Goal: Task Accomplishment & Management: Manage account settings

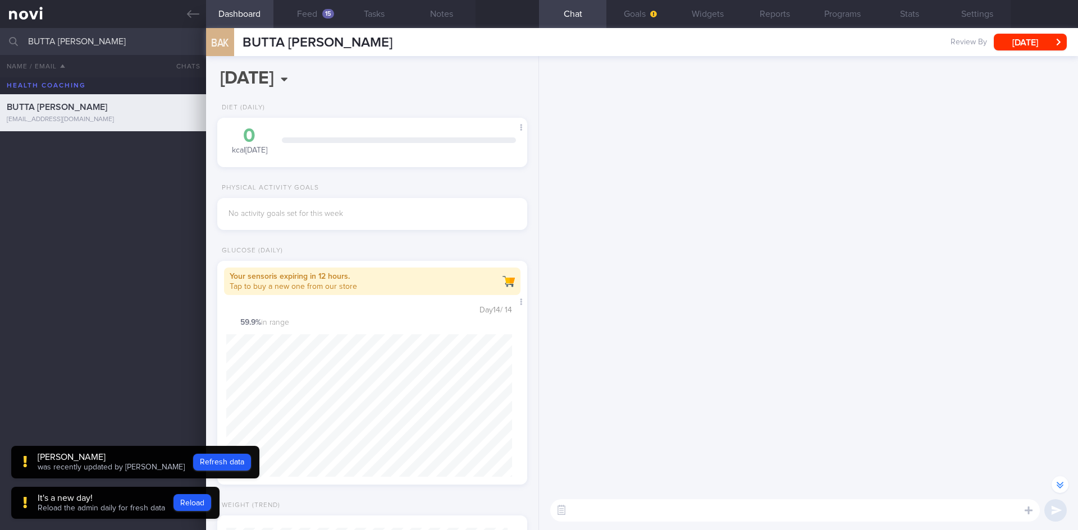
click at [0, 51] on input "BUTTA [PERSON_NAME]" at bounding box center [539, 41] width 1078 height 27
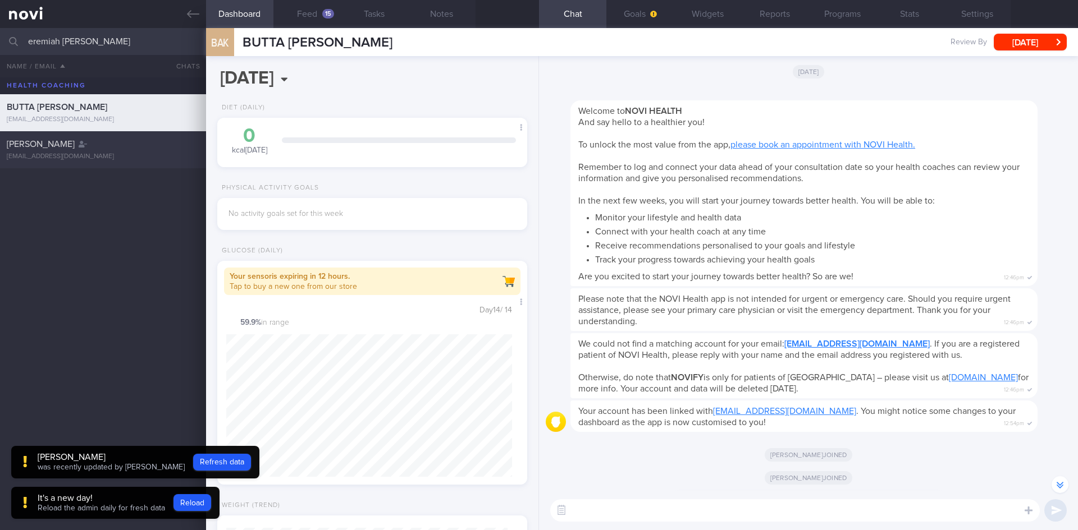
type input "eremiah [PERSON_NAME]"
click at [153, 148] on div "[PERSON_NAME]" at bounding box center [102, 144] width 190 height 11
select select "7"
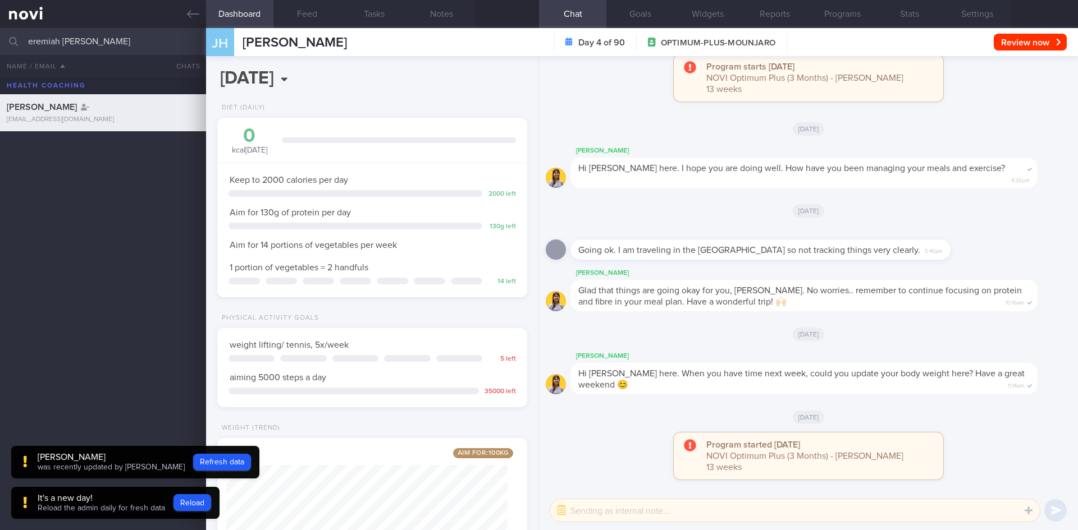
scroll to position [157, 282]
click at [977, 11] on button "Settings" at bounding box center [976, 14] width 67 height 28
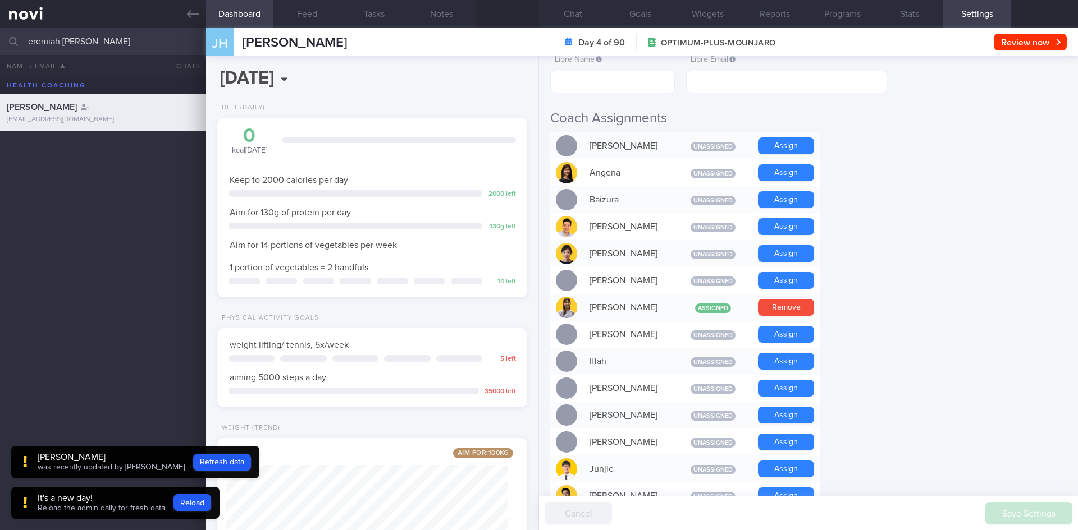
scroll to position [281, 0]
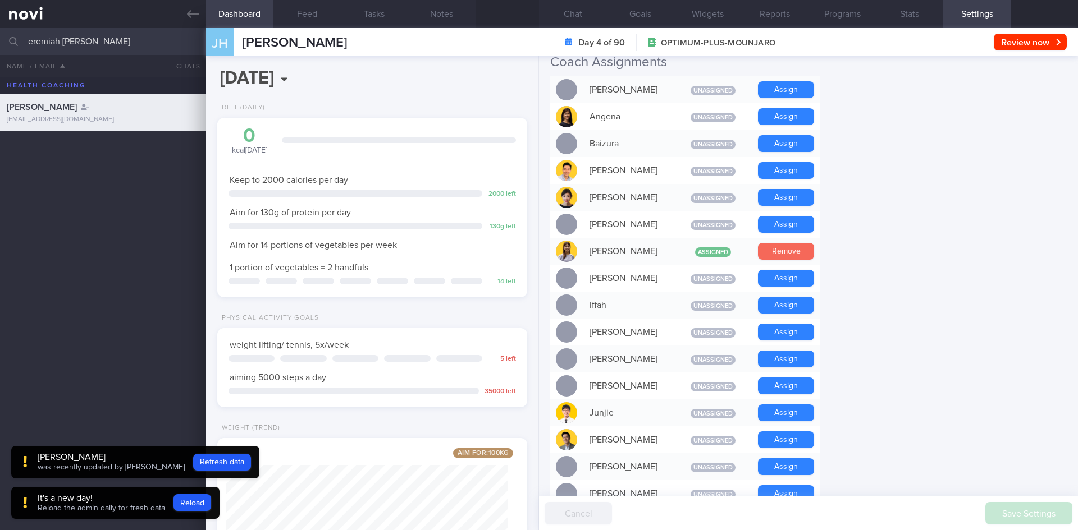
click at [782, 250] on button "Remove" at bounding box center [786, 251] width 56 height 17
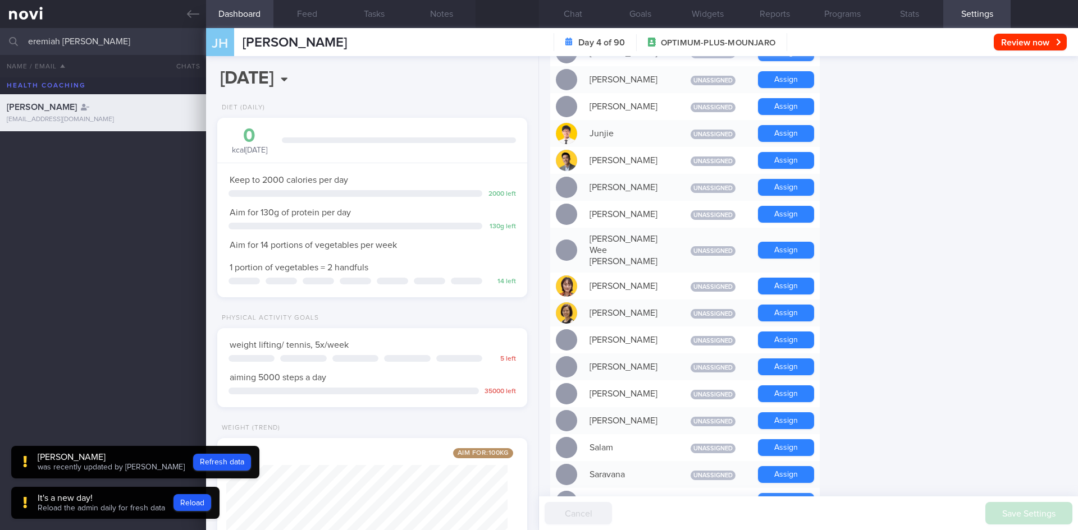
scroll to position [505, 0]
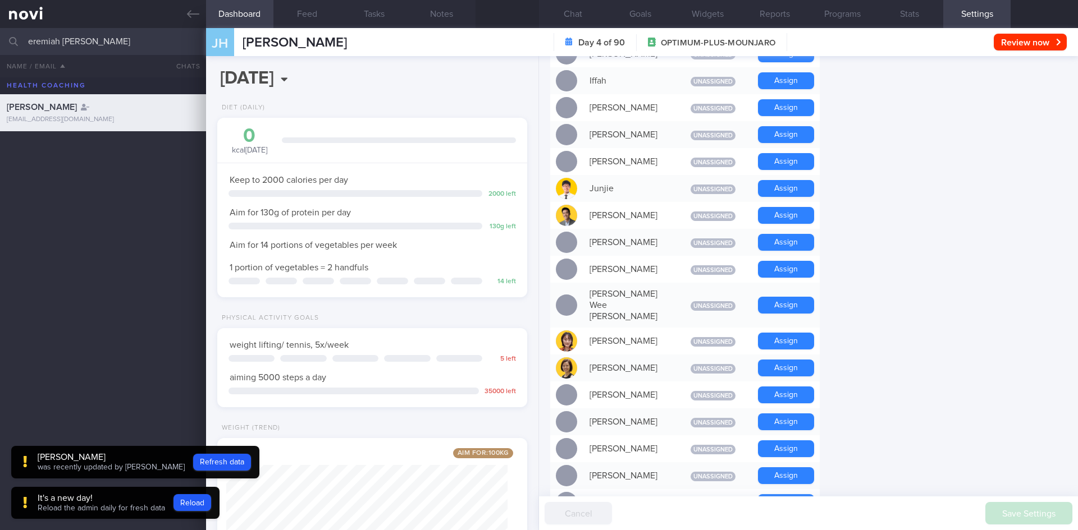
click at [779, 125] on div "Assign" at bounding box center [785, 134] width 67 height 27
click at [780, 125] on div "Assign" at bounding box center [785, 134] width 67 height 27
click at [780, 131] on button "Assign" at bounding box center [786, 134] width 56 height 17
